Goal: Information Seeking & Learning: Learn about a topic

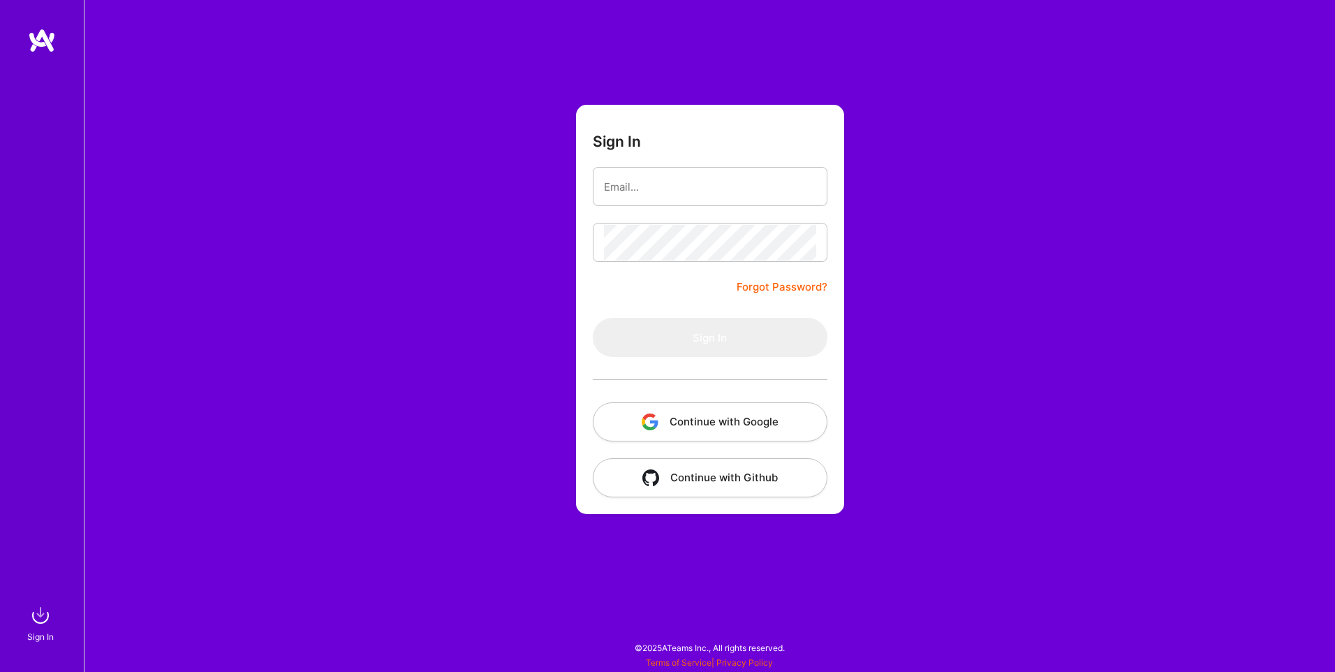
click at [710, 418] on button "Continue with Google" at bounding box center [710, 421] width 235 height 39
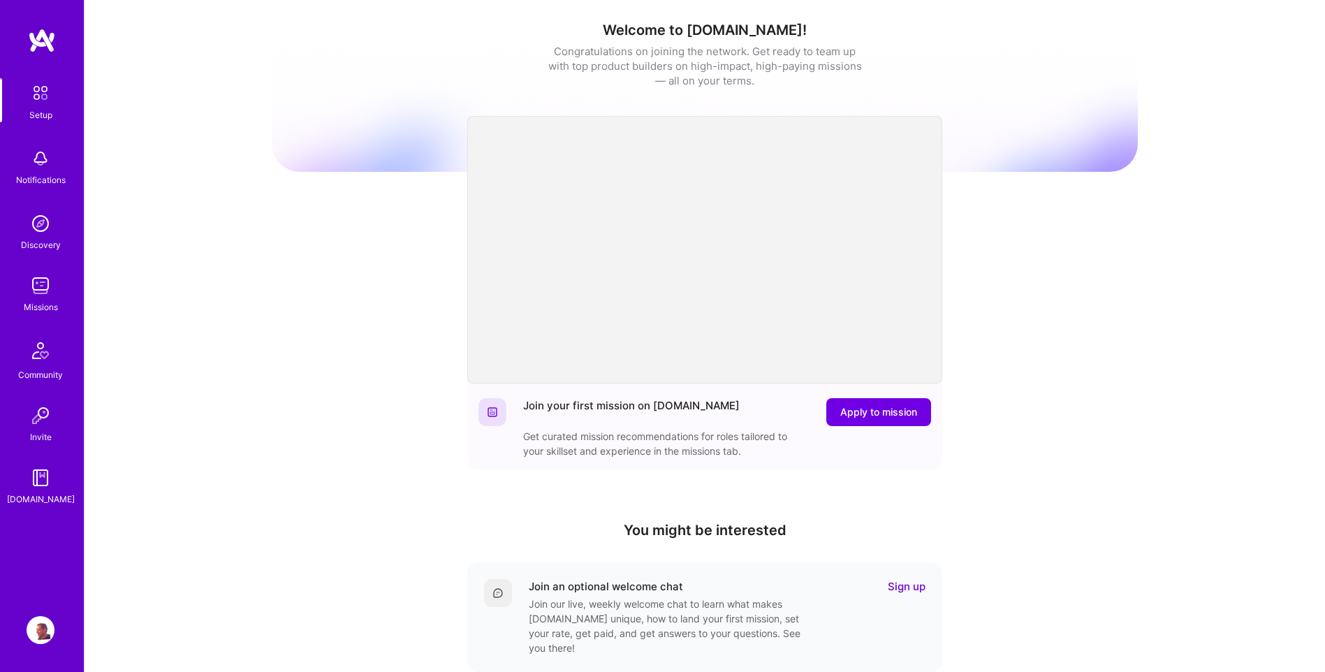
scroll to position [70, 0]
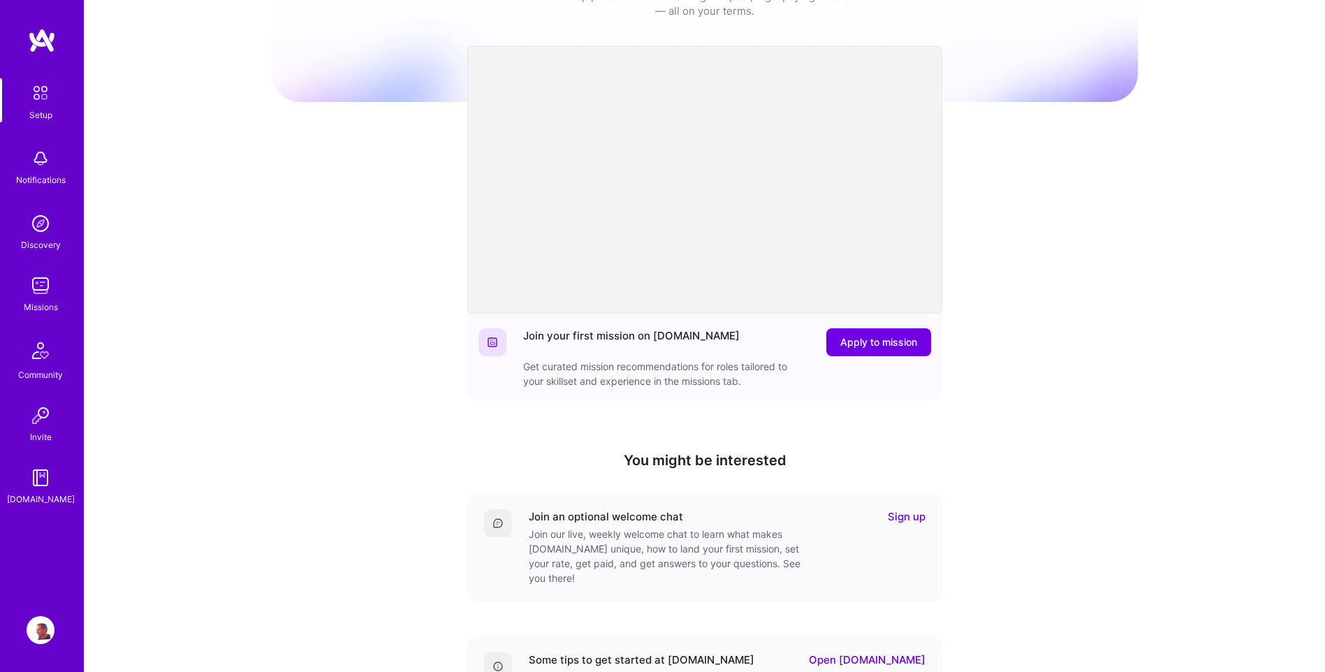
click at [50, 291] on img at bounding box center [41, 286] width 28 height 28
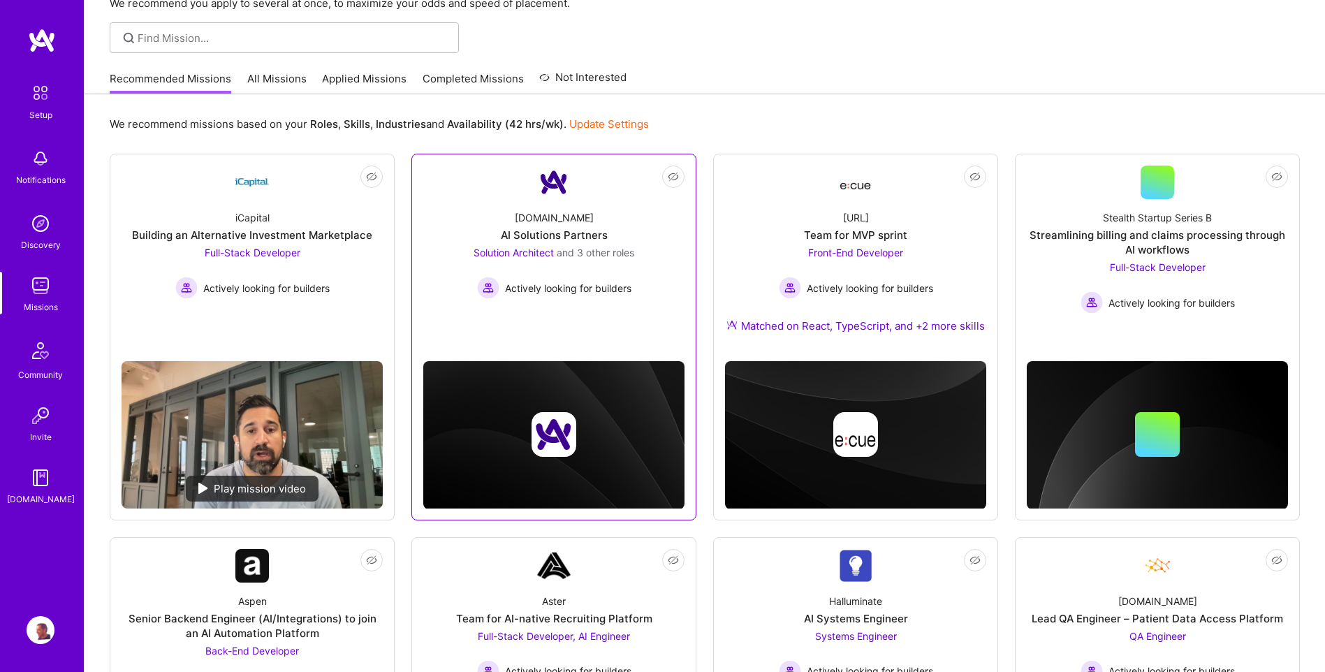
scroll to position [70, 0]
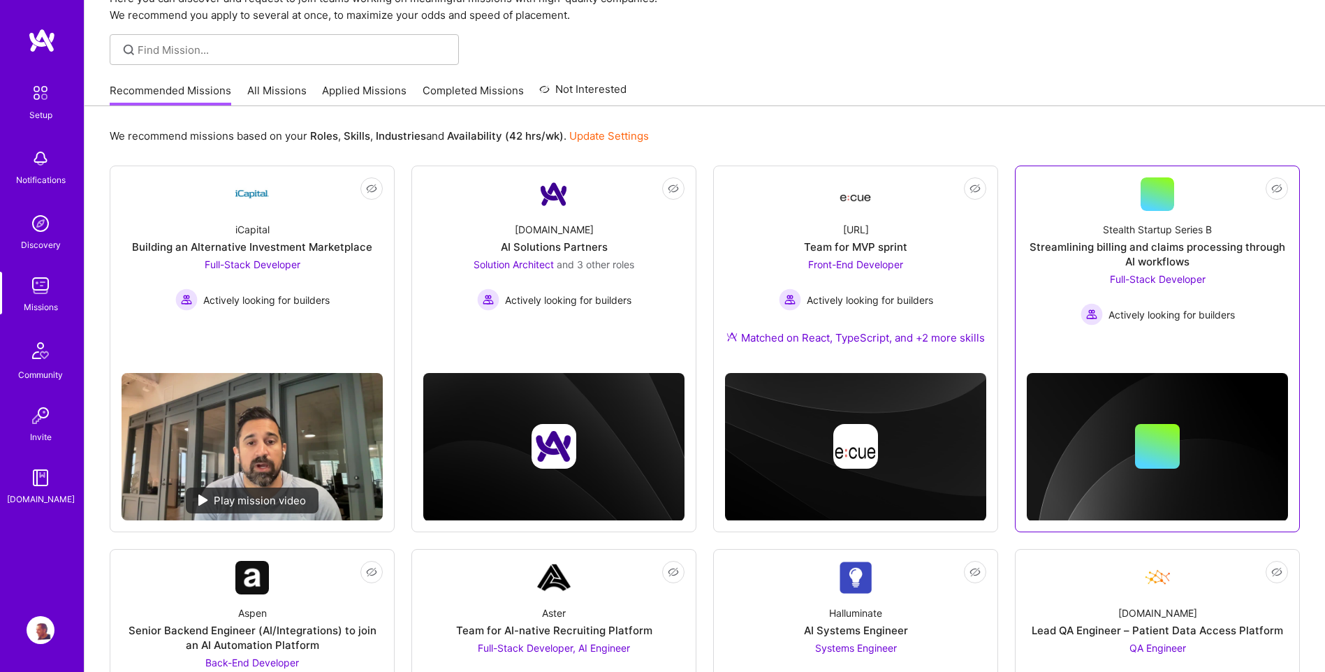
click at [1138, 275] on span "Full-Stack Developer" at bounding box center [1158, 279] width 96 height 12
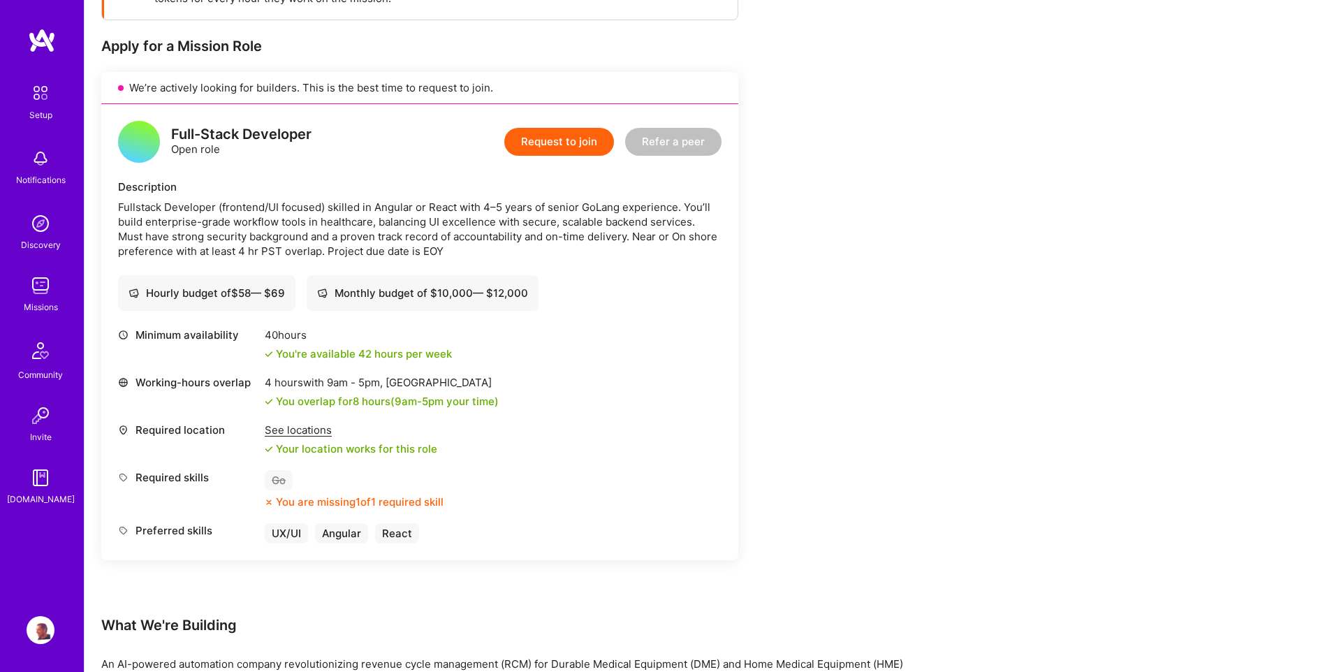
scroll to position [279, 0]
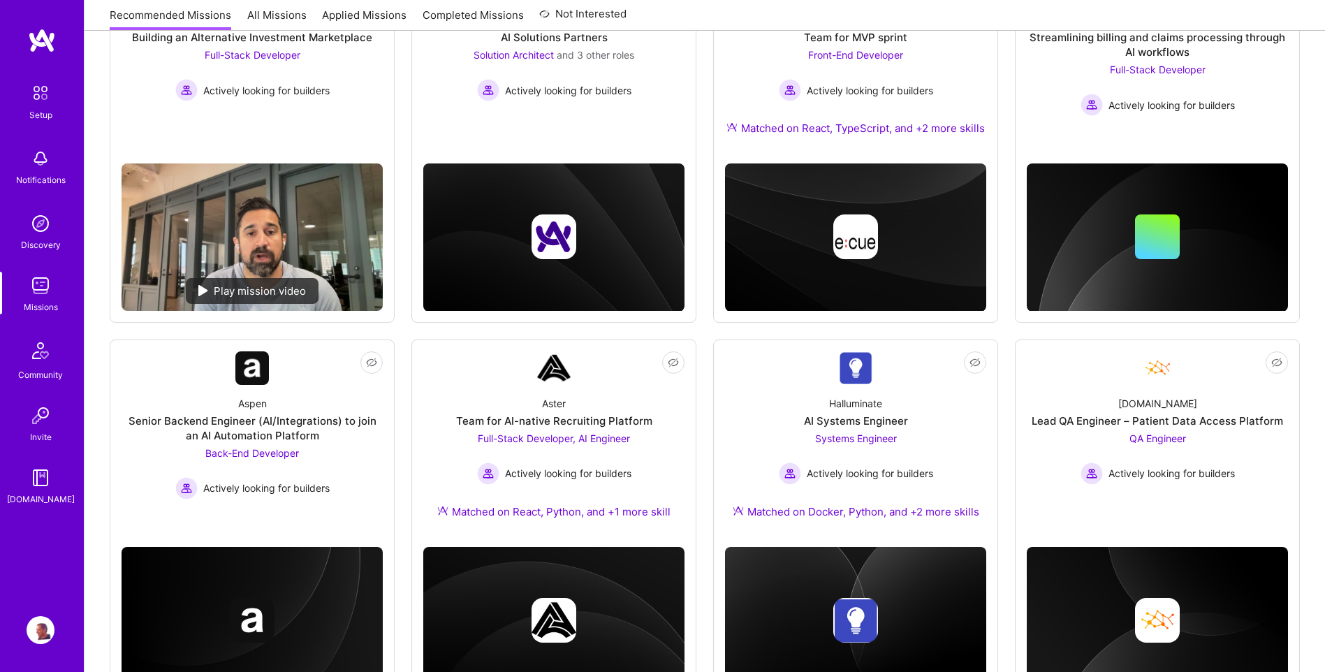
scroll to position [70, 0]
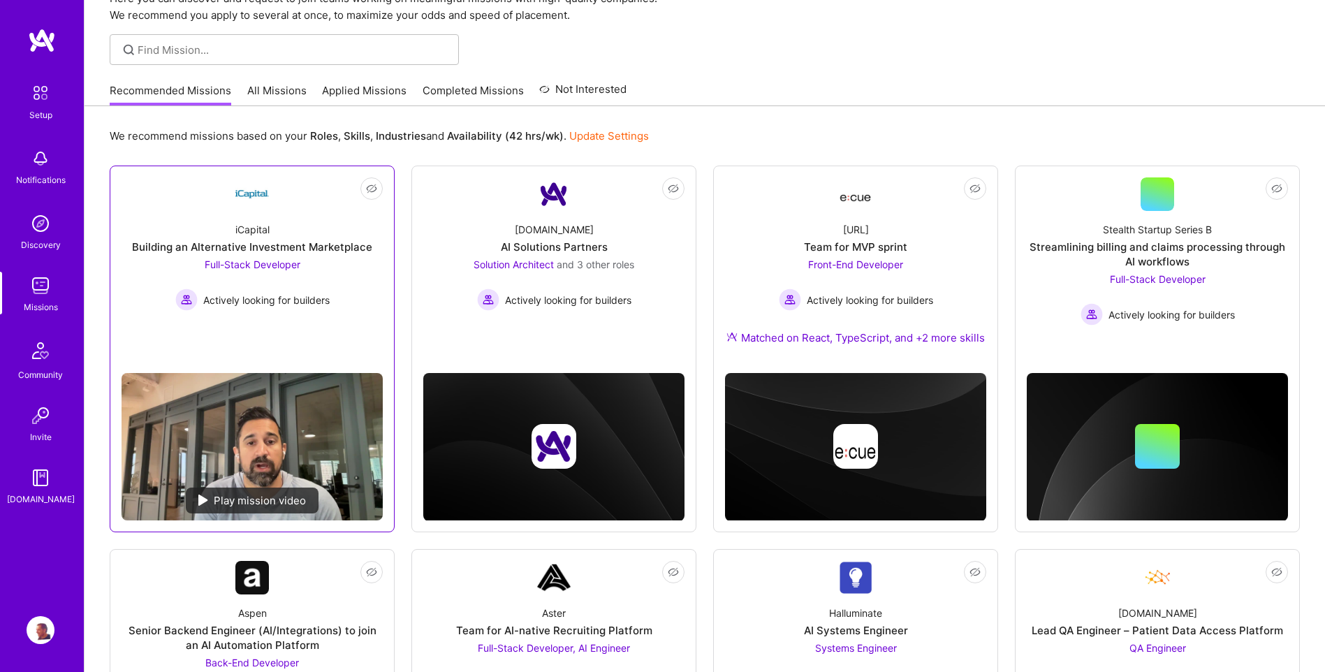
click at [276, 335] on link "Not Interested iCapital Building an Alternative Investment Marketplace Full-Sta…" at bounding box center [252, 269] width 261 height 184
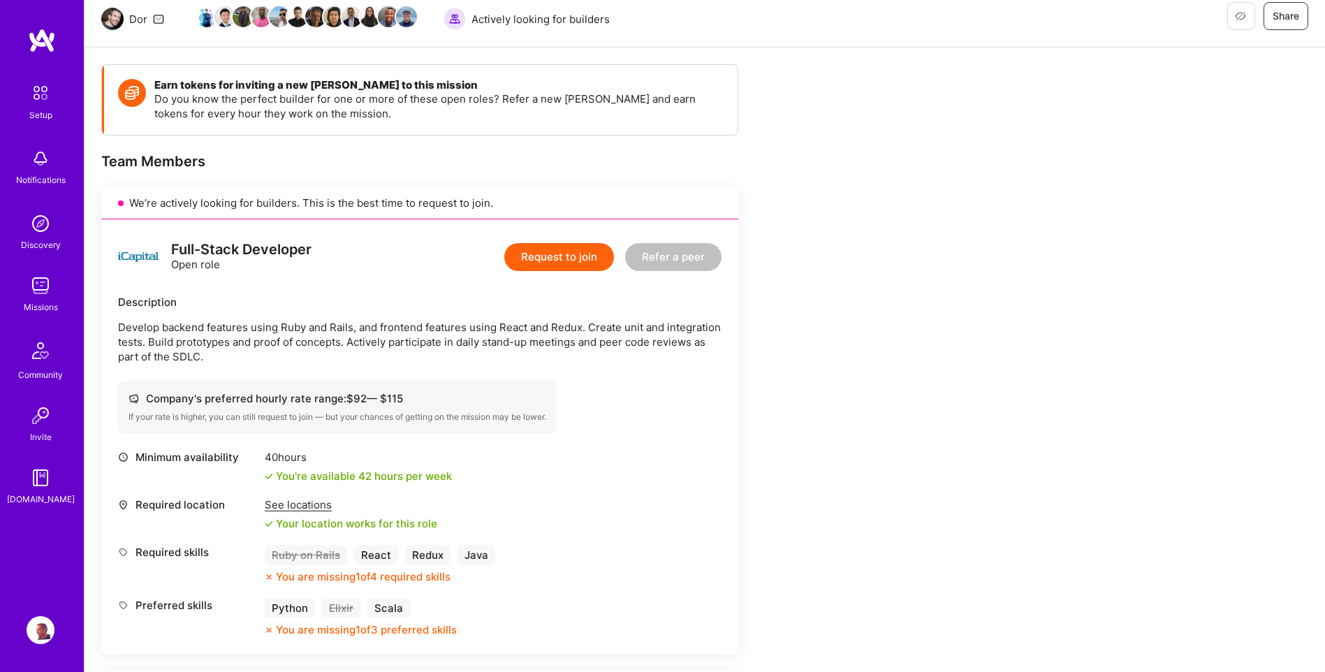
scroll to position [209, 0]
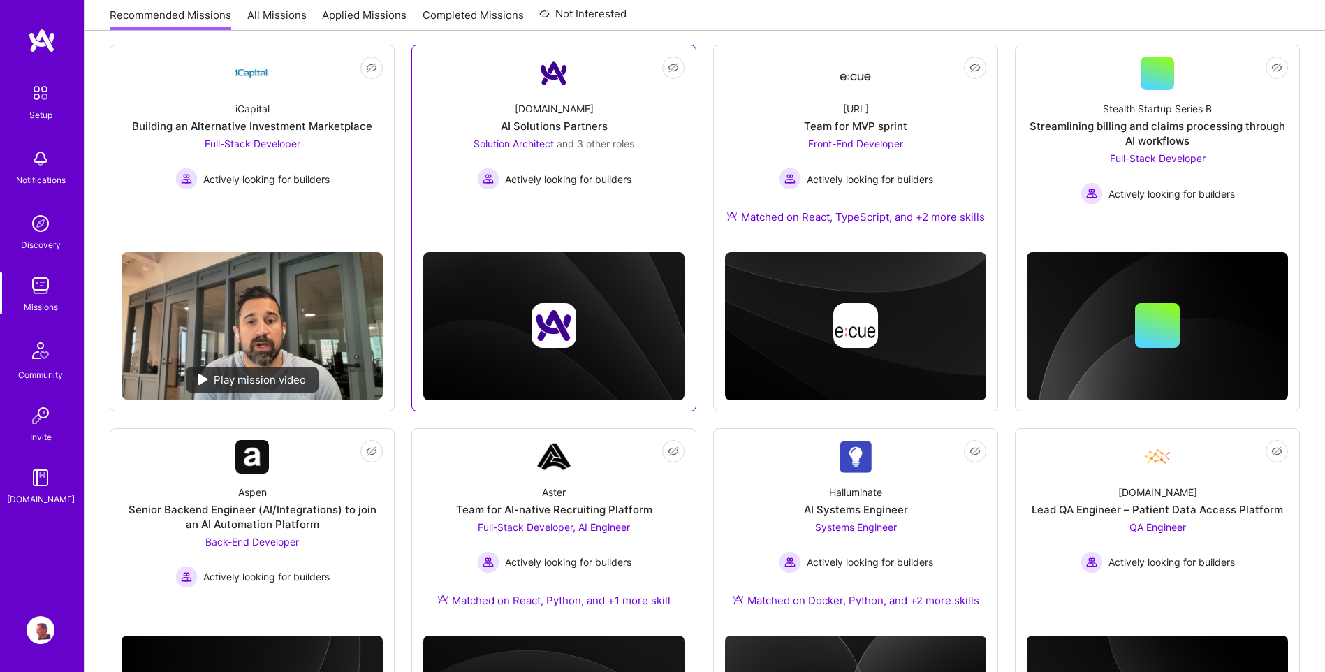
scroll to position [209, 0]
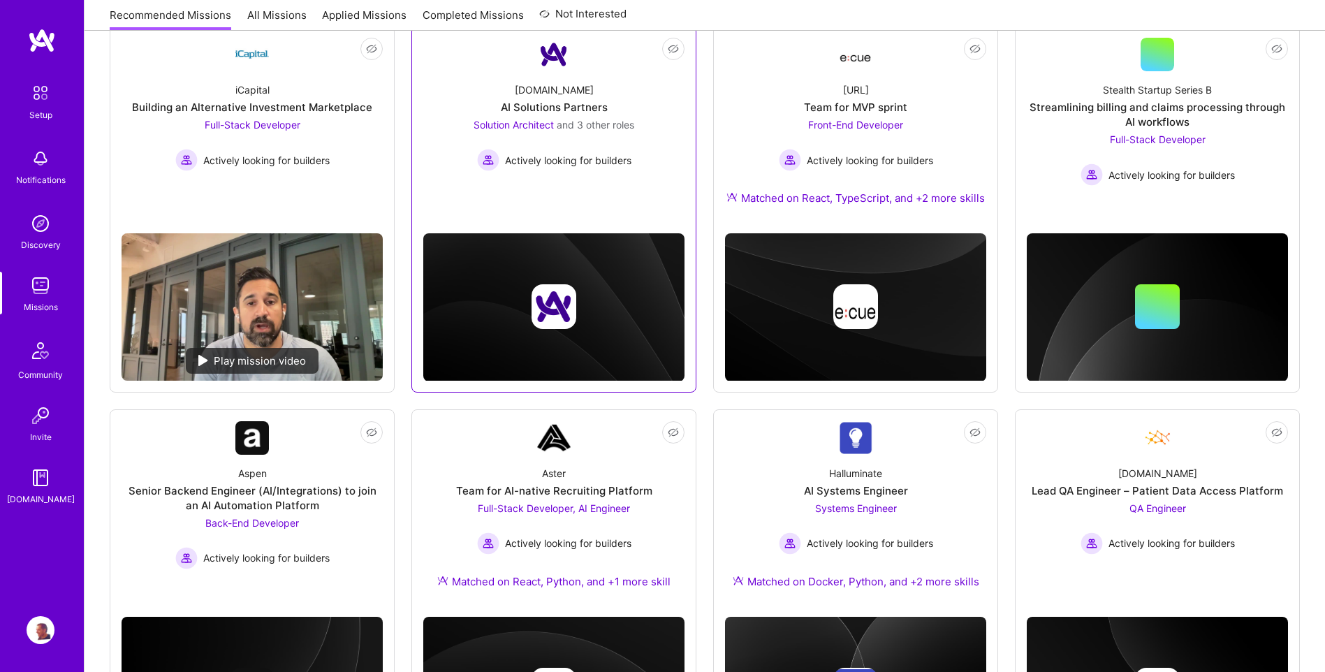
click at [602, 327] on div at bounding box center [553, 306] width 261 height 45
click at [544, 168] on div "Actively looking for builders" at bounding box center [553, 160] width 161 height 22
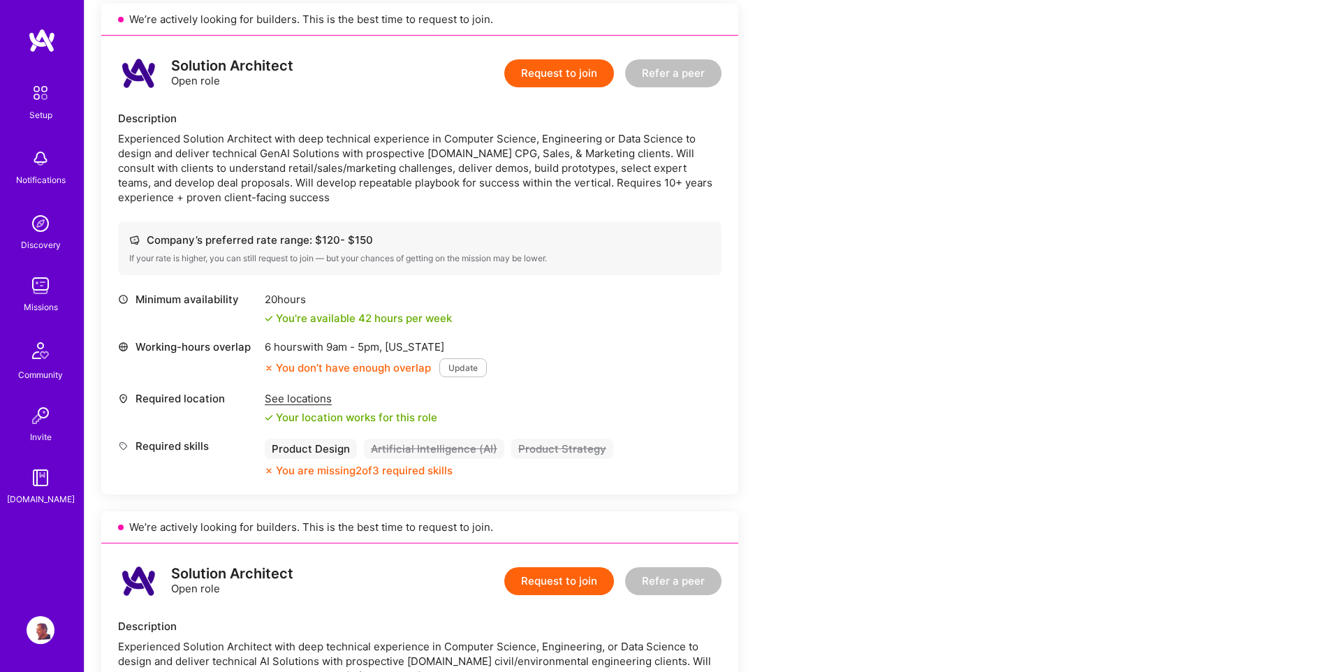
scroll to position [349, 0]
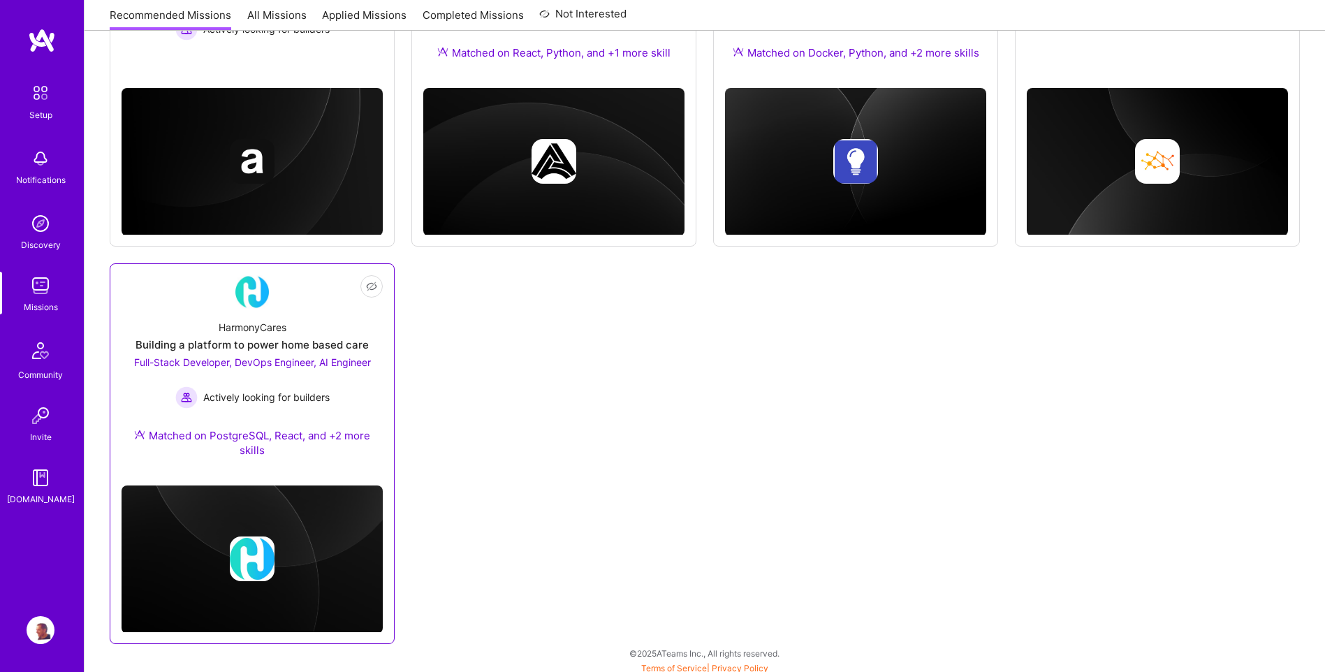
scroll to position [744, 0]
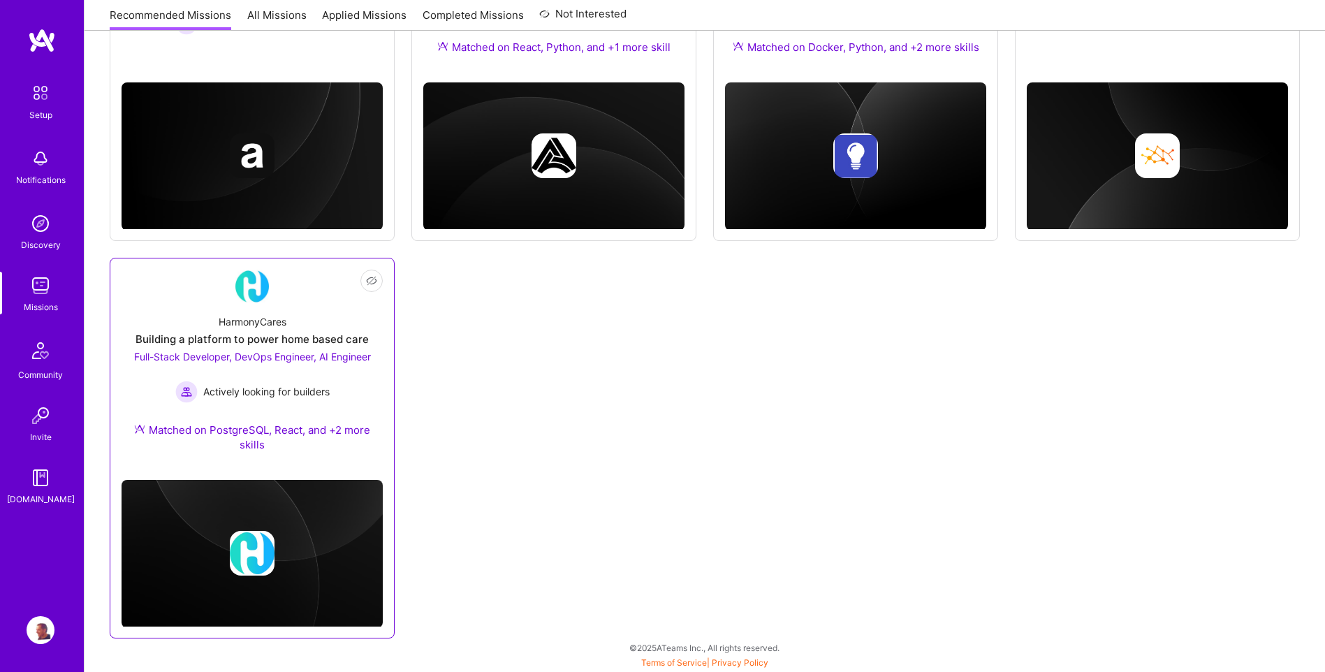
click at [273, 390] on span "Actively looking for builders" at bounding box center [266, 391] width 126 height 15
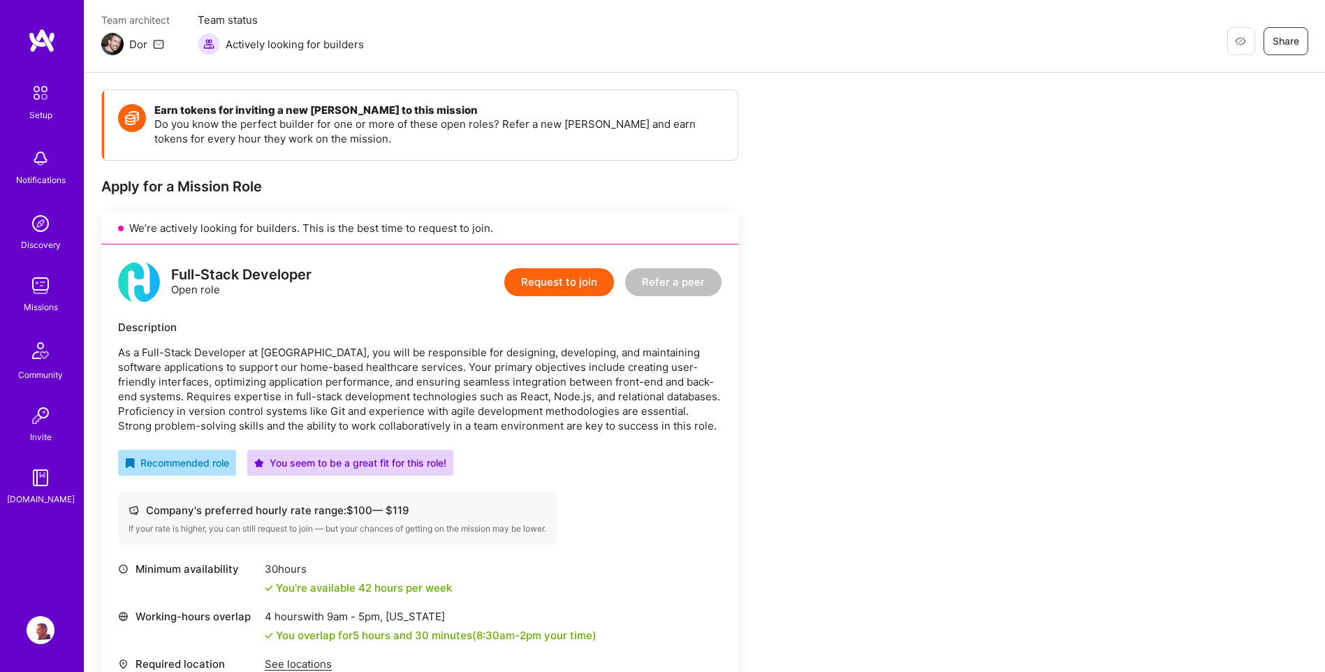
scroll to position [140, 0]
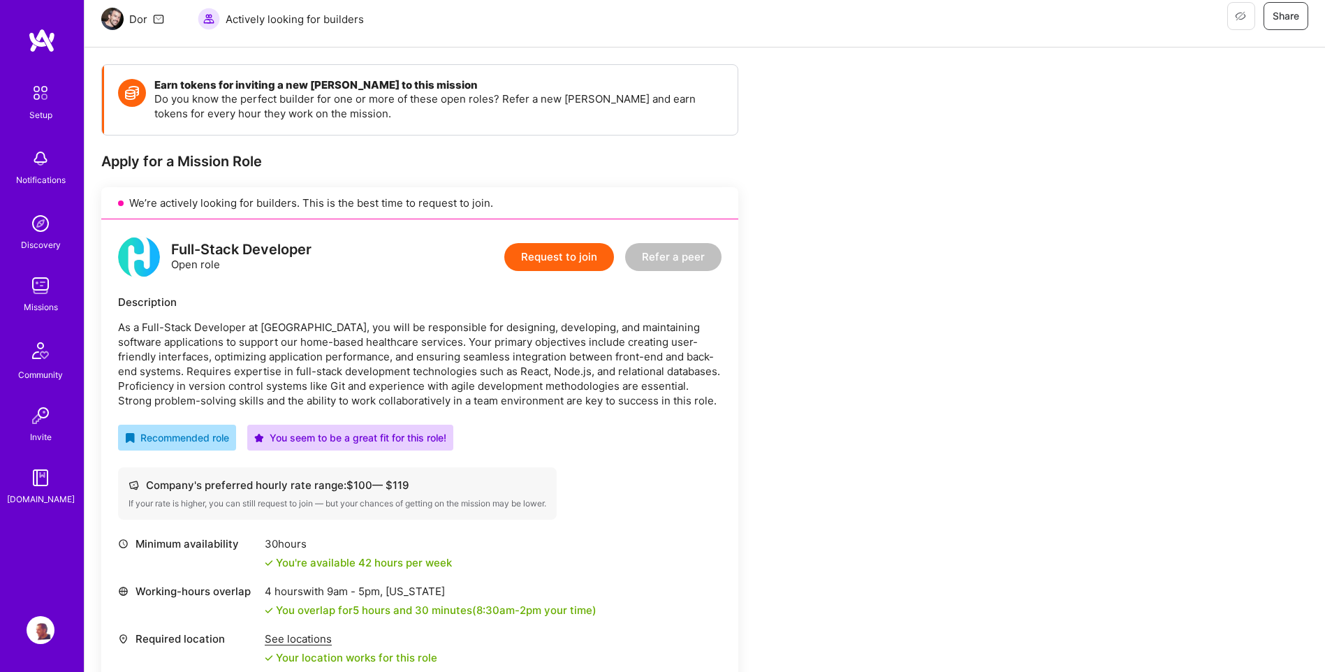
click at [40, 621] on img at bounding box center [41, 630] width 28 height 28
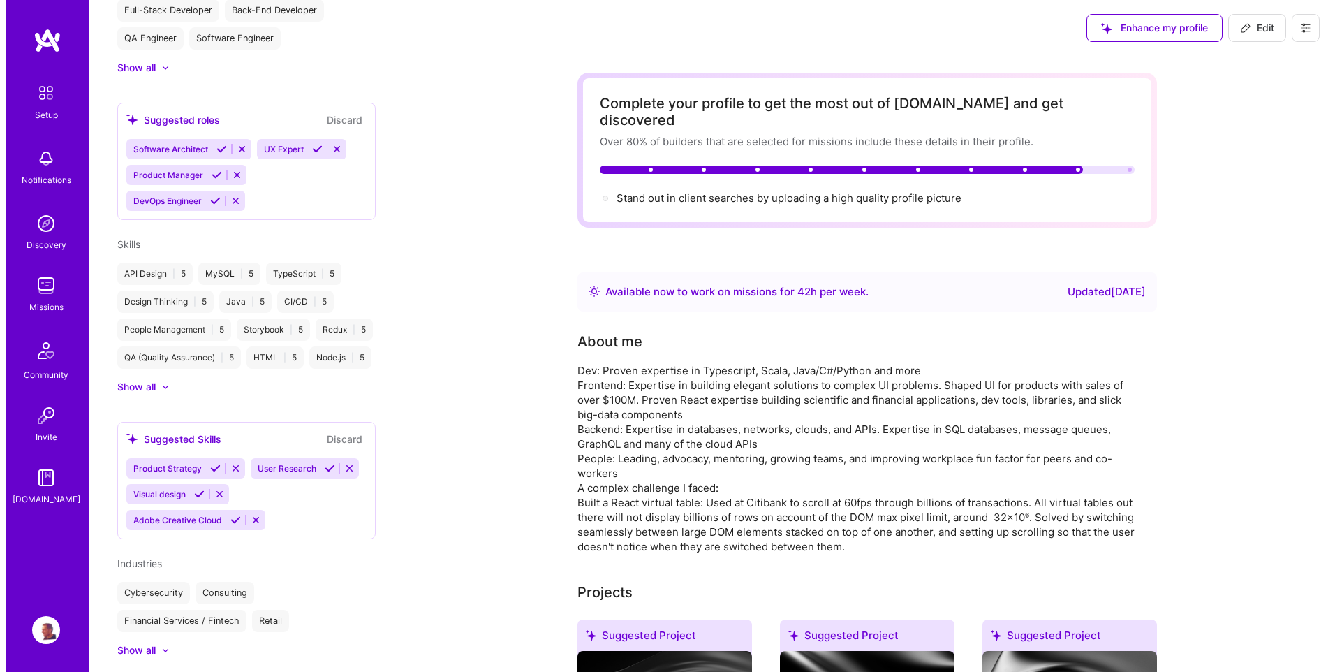
scroll to position [628, 0]
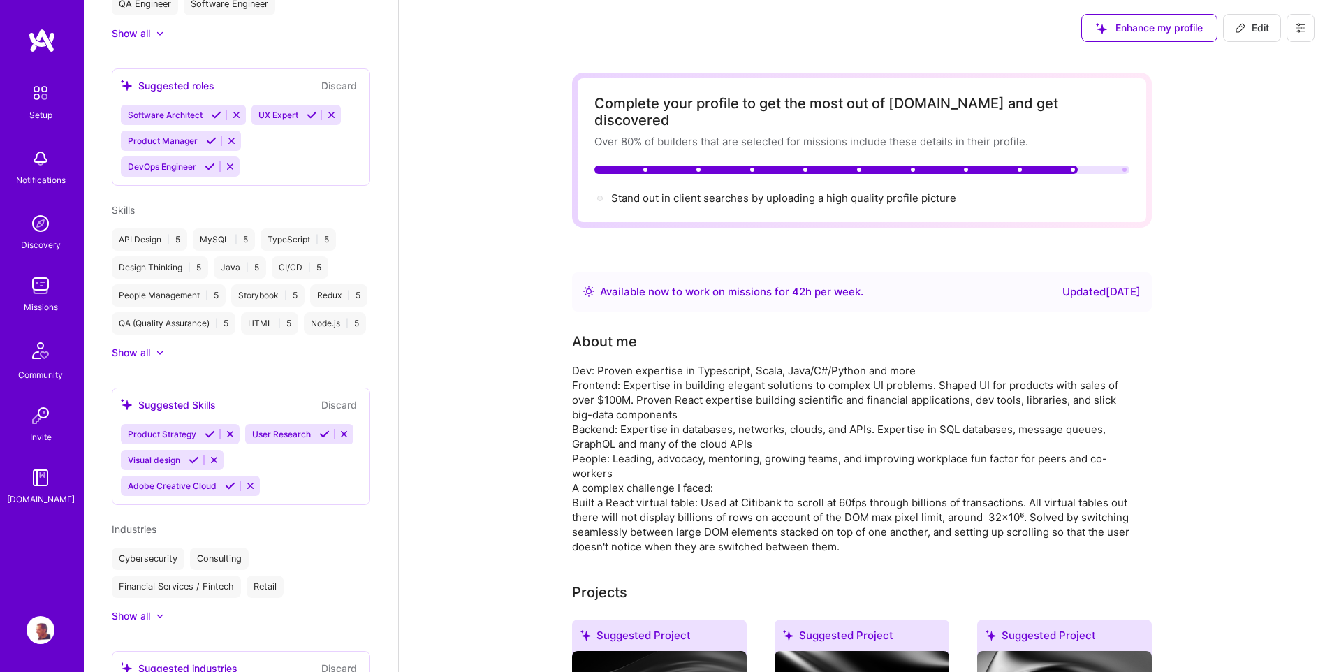
click at [1305, 22] on icon at bounding box center [1300, 27] width 11 height 11
click at [1240, 122] on button "Log Out" at bounding box center [1261, 131] width 105 height 36
